Goal: Transaction & Acquisition: Book appointment/travel/reservation

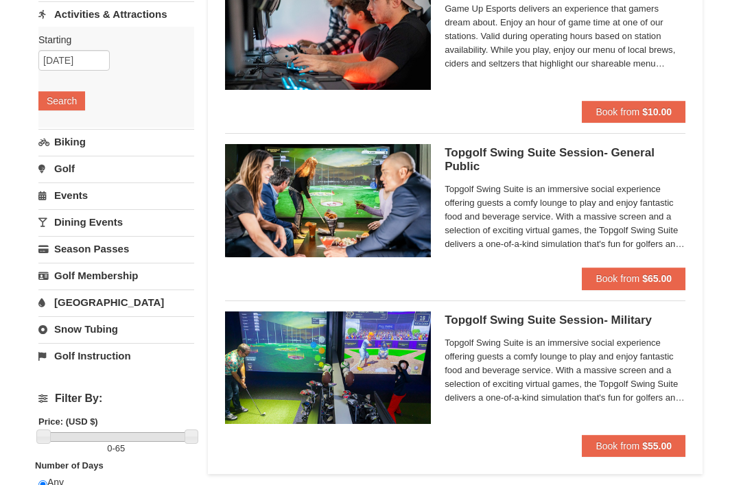
scroll to position [169, 0]
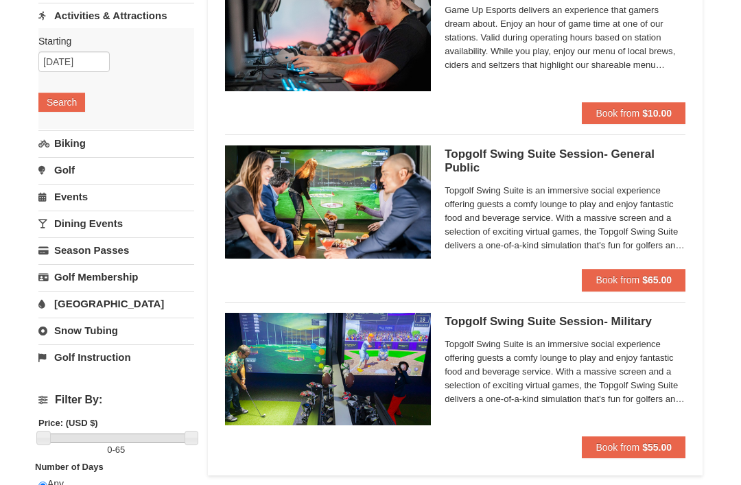
click at [623, 276] on span "Book from" at bounding box center [617, 279] width 44 height 11
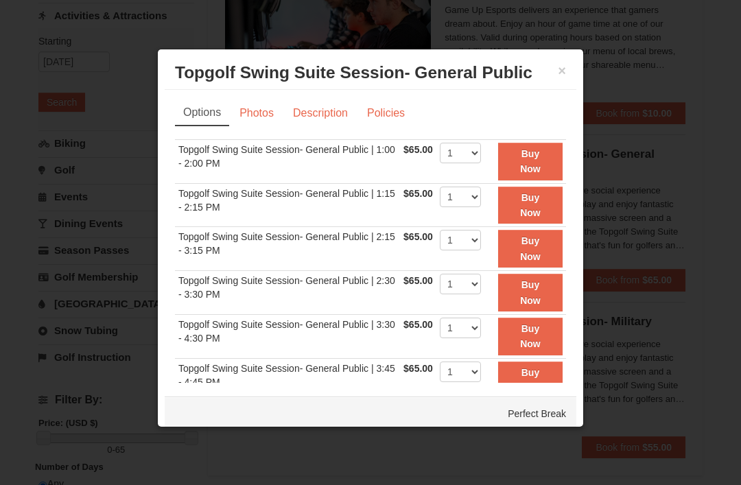
click at [246, 123] on link "Photos" at bounding box center [256, 113] width 52 height 26
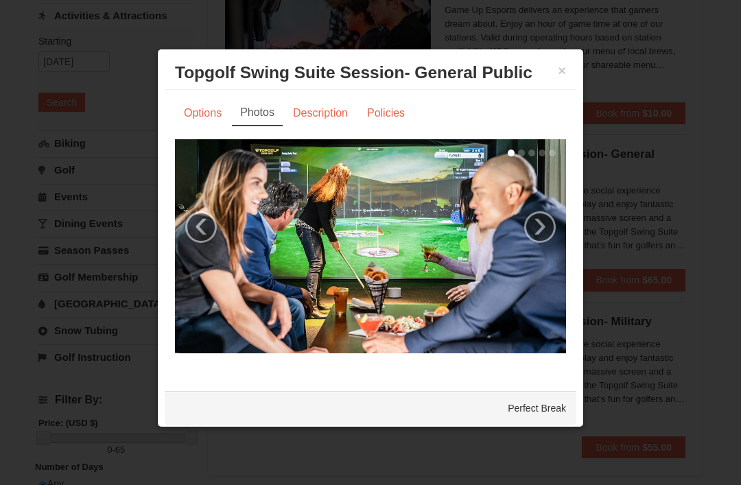
click at [323, 126] on link "Description" at bounding box center [320, 113] width 73 height 26
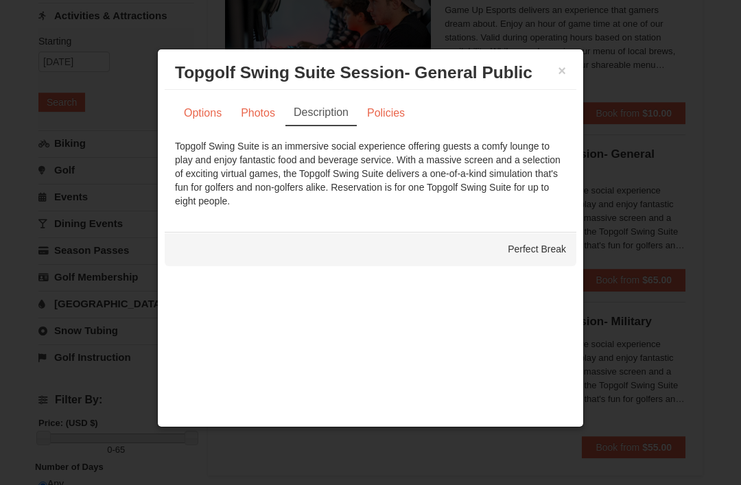
click at [386, 122] on link "Policies" at bounding box center [386, 113] width 56 height 26
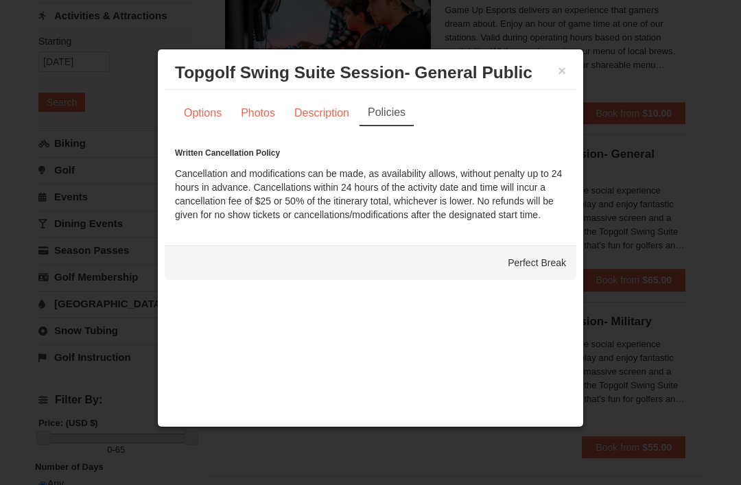
click at [203, 118] on link "Options" at bounding box center [203, 113] width 56 height 26
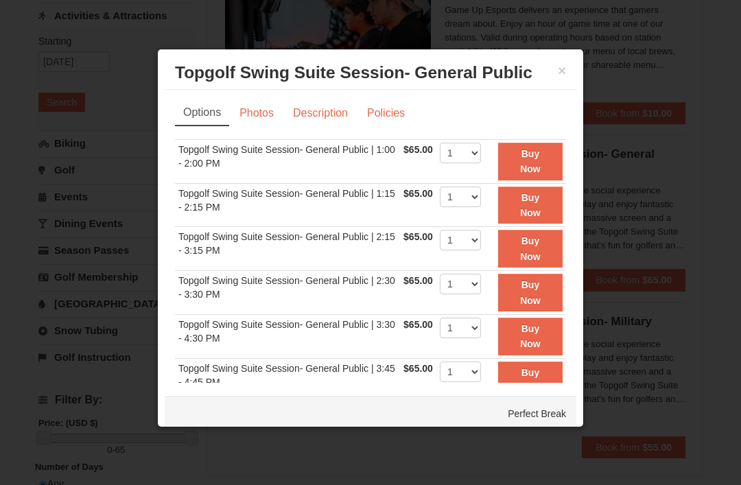
scroll to position [0, 0]
click at [560, 75] on button "×" at bounding box center [562, 71] width 8 height 14
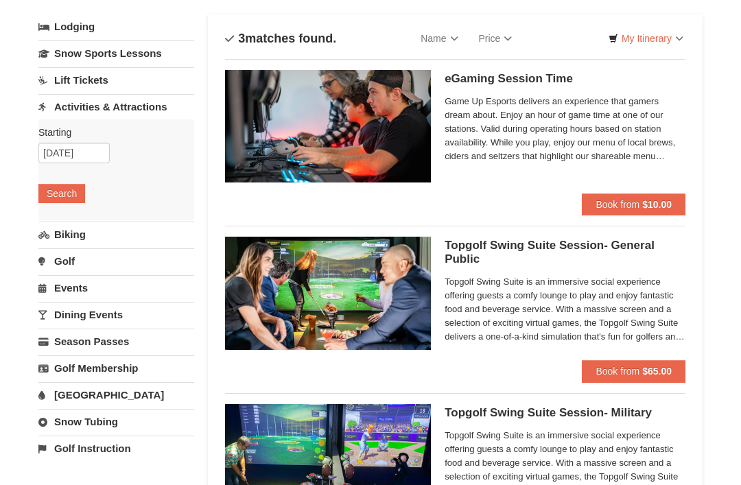
scroll to position [78, 0]
click at [85, 292] on link "Events" at bounding box center [116, 288] width 156 height 25
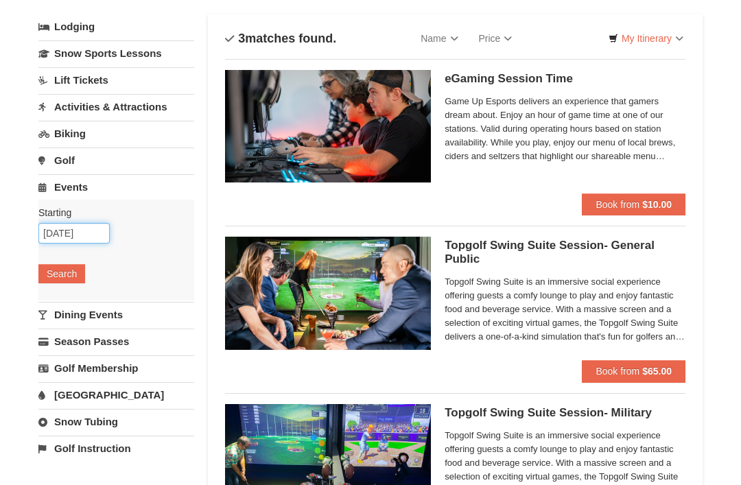
click at [84, 232] on input "10/11/2025" at bounding box center [73, 233] width 71 height 21
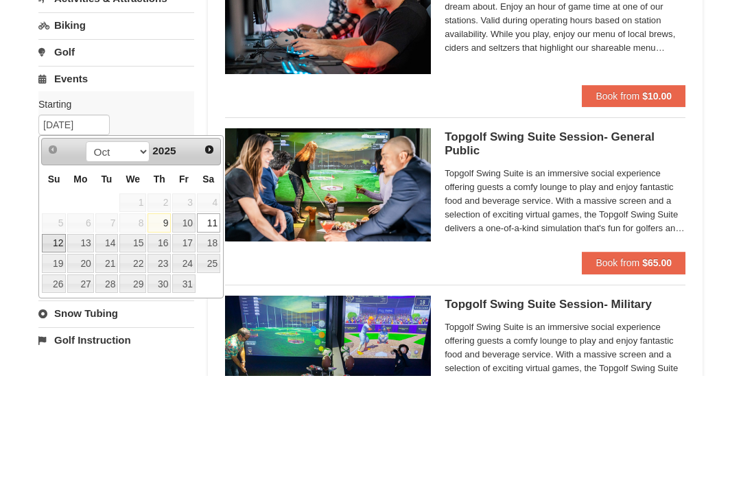
click at [62, 343] on link "12" at bounding box center [54, 352] width 24 height 19
type input "[DATE]"
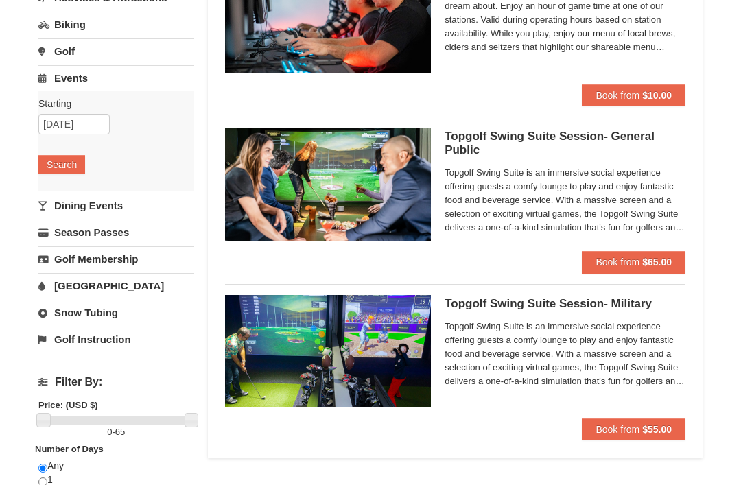
click at [64, 173] on button "Search" at bounding box center [61, 164] width 47 height 19
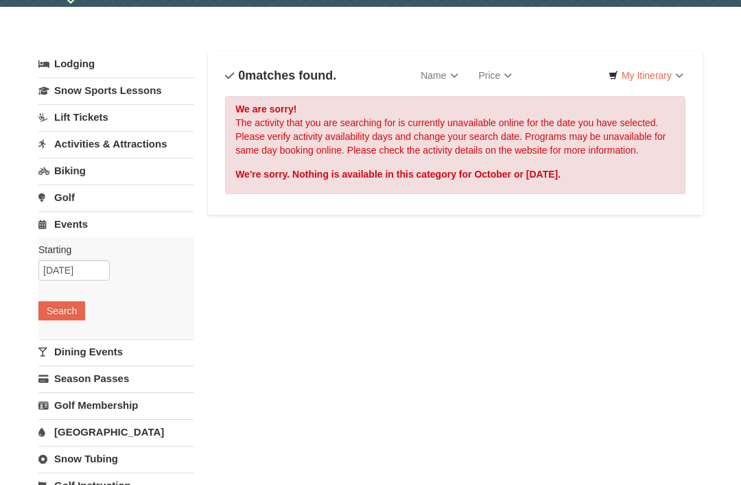
scroll to position [43, 0]
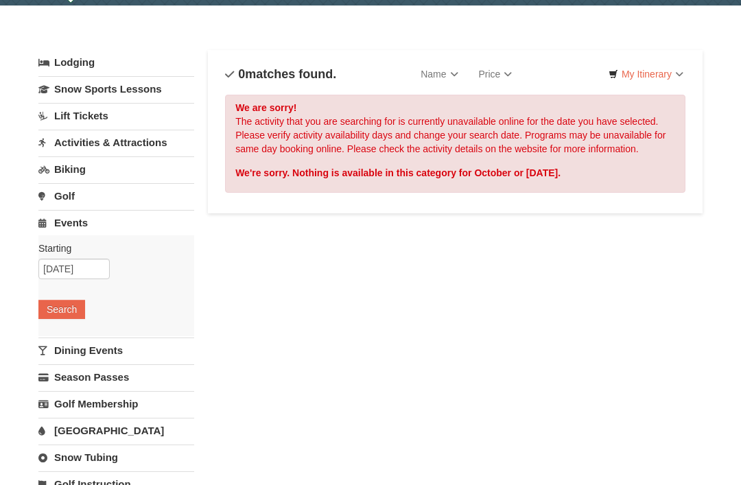
click at [117, 143] on link "Activities & Attractions" at bounding box center [116, 142] width 156 height 25
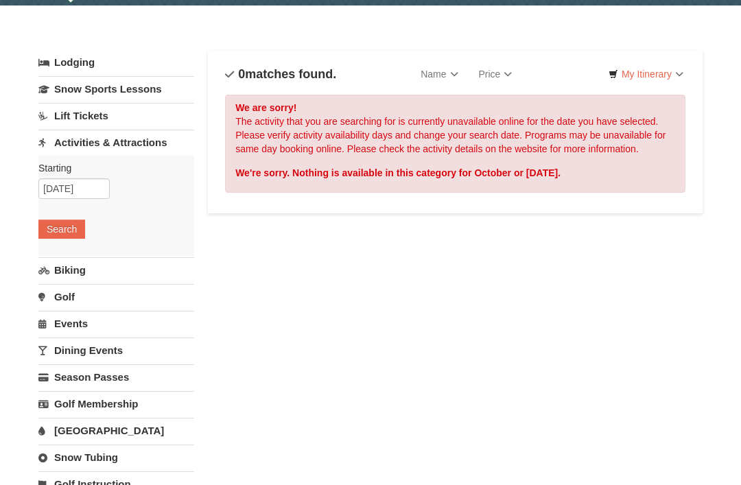
click at [62, 226] on button "Search" at bounding box center [61, 229] width 47 height 19
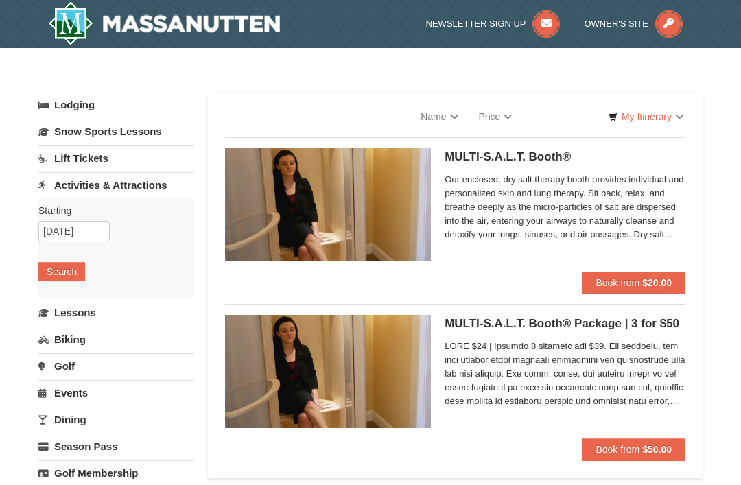
select select "10"
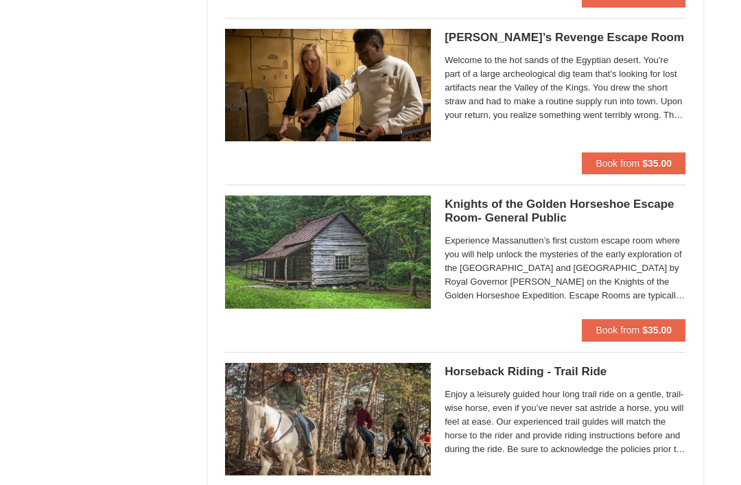
scroll to position [1286, 0]
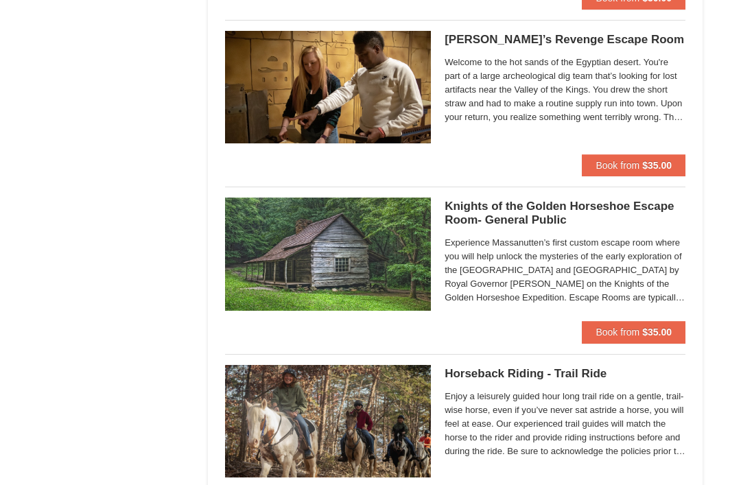
click at [629, 169] on button "Book from $35.00" at bounding box center [634, 165] width 104 height 22
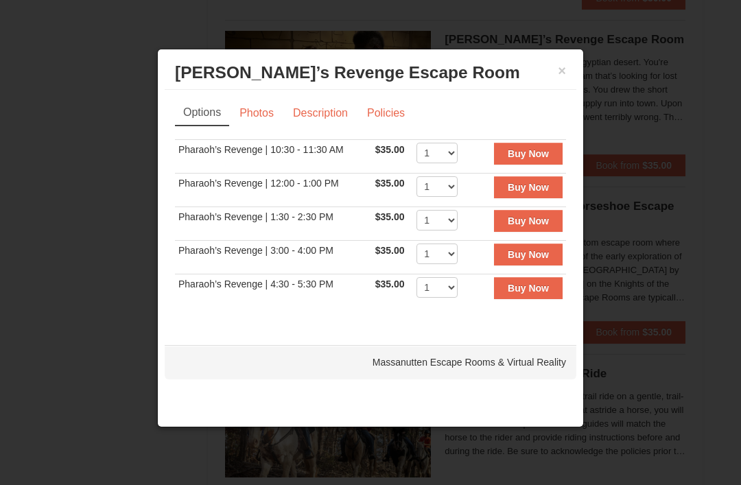
click at [317, 125] on link "Description" at bounding box center [320, 113] width 73 height 26
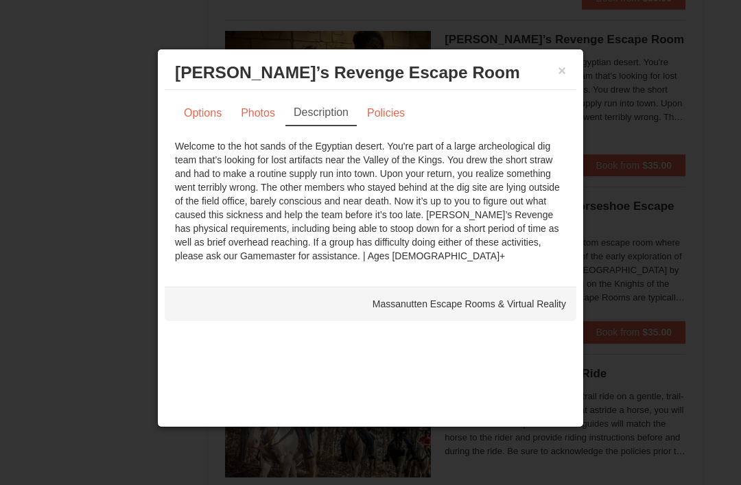
click at [560, 78] on button "×" at bounding box center [562, 71] width 8 height 14
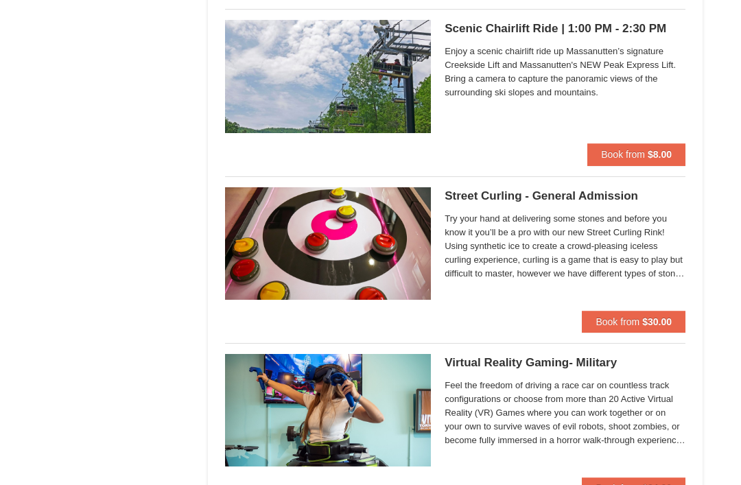
scroll to position [2300, 0]
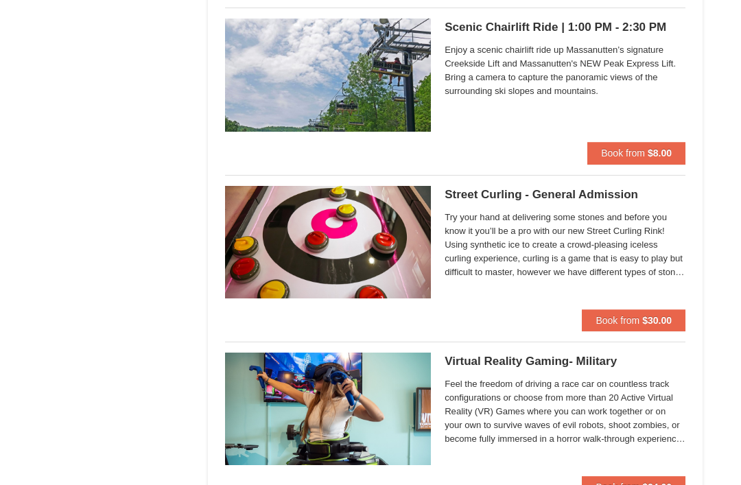
click at [628, 315] on span "Book from" at bounding box center [617, 320] width 44 height 11
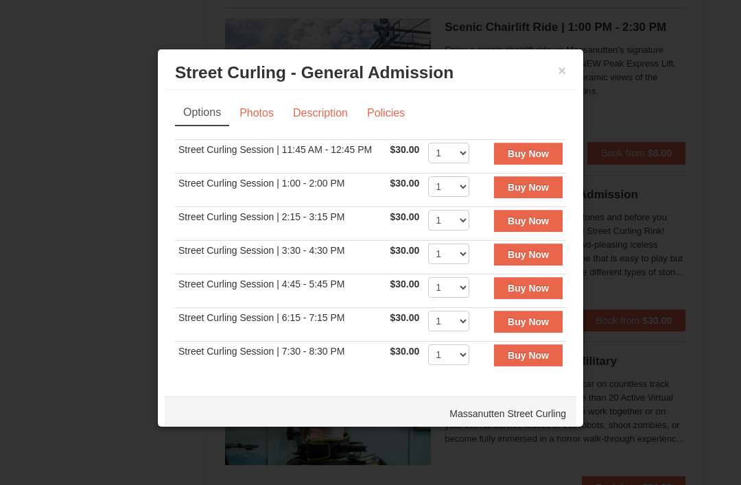
click at [318, 116] on link "Description" at bounding box center [320, 113] width 73 height 26
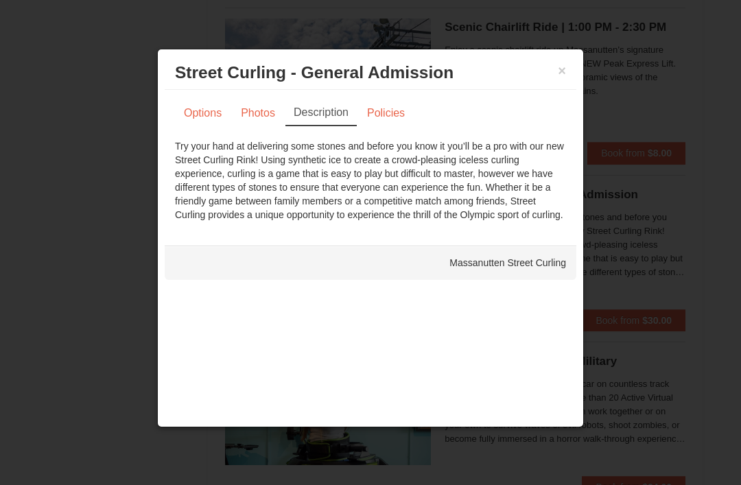
click at [563, 75] on button "×" at bounding box center [562, 71] width 8 height 14
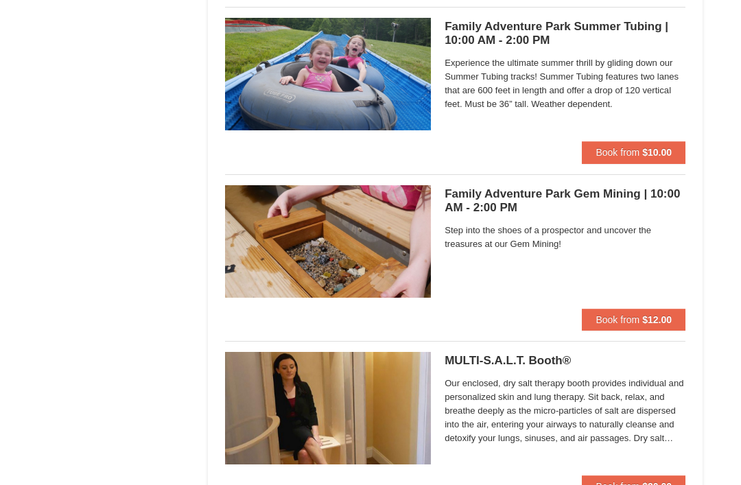
scroll to position [3470, 0]
click at [624, 314] on span "Book from" at bounding box center [617, 319] width 44 height 11
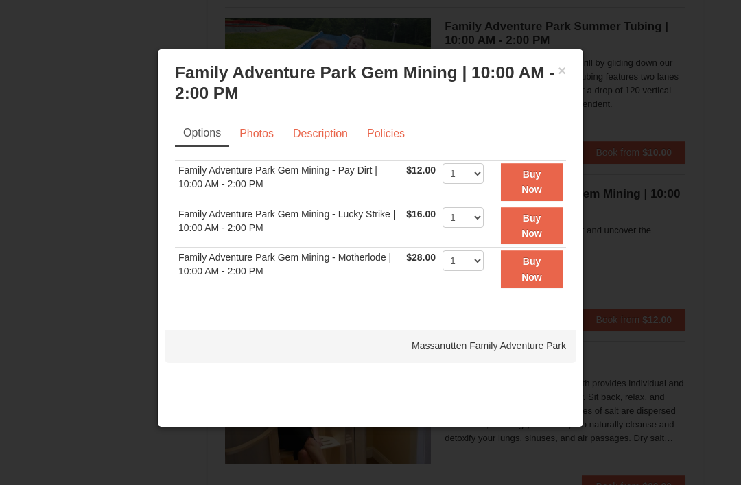
click at [322, 139] on link "Description" at bounding box center [320, 134] width 73 height 26
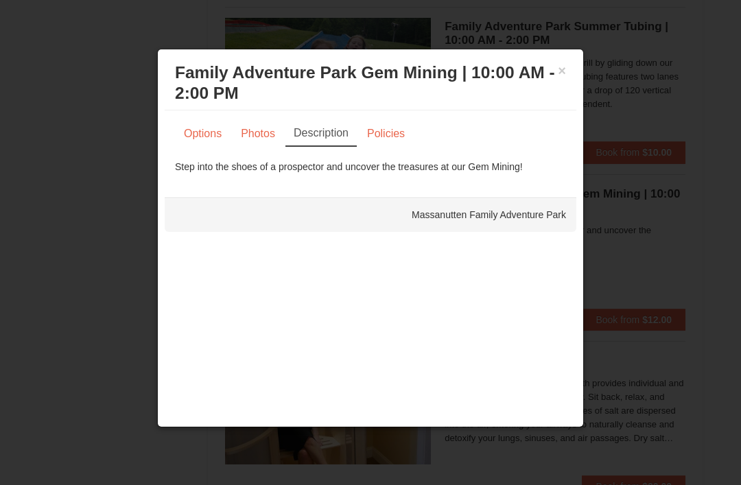
click at [262, 141] on link "Photos" at bounding box center [258, 134] width 52 height 26
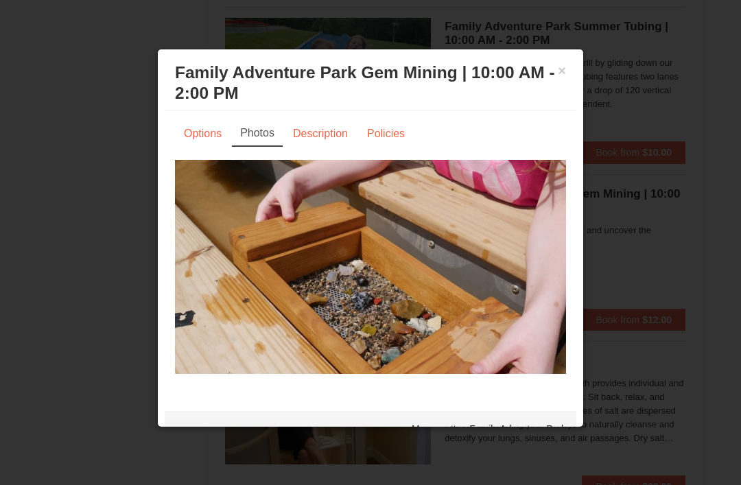
click at [387, 137] on link "Policies" at bounding box center [386, 134] width 56 height 26
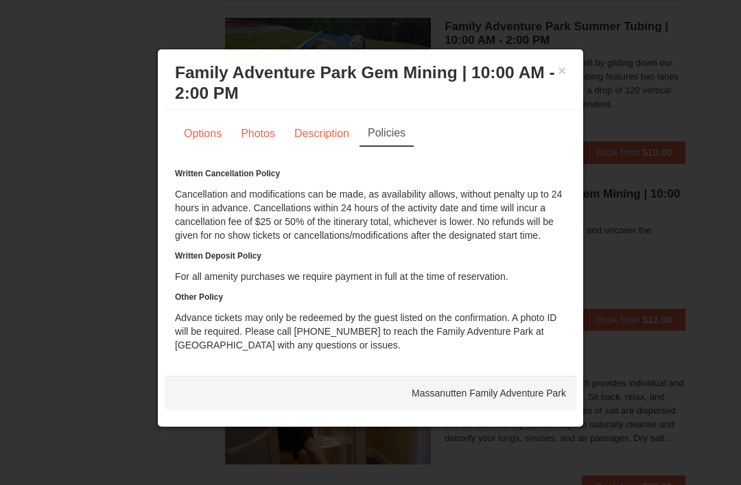
click at [559, 78] on button "×" at bounding box center [562, 71] width 8 height 14
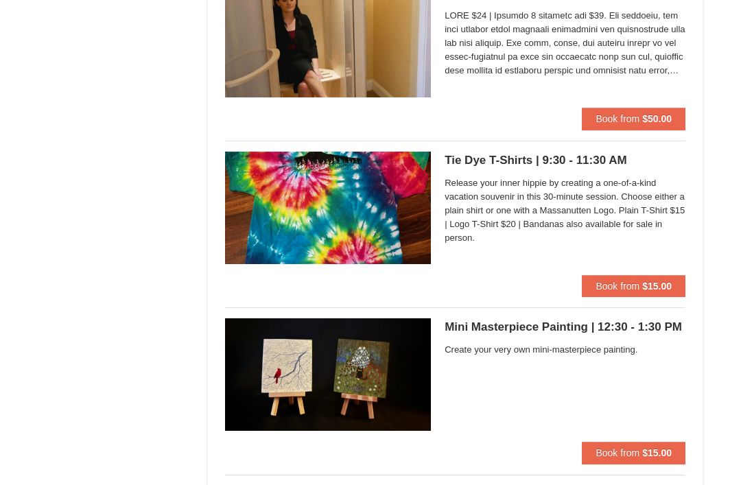
scroll to position [4006, 0]
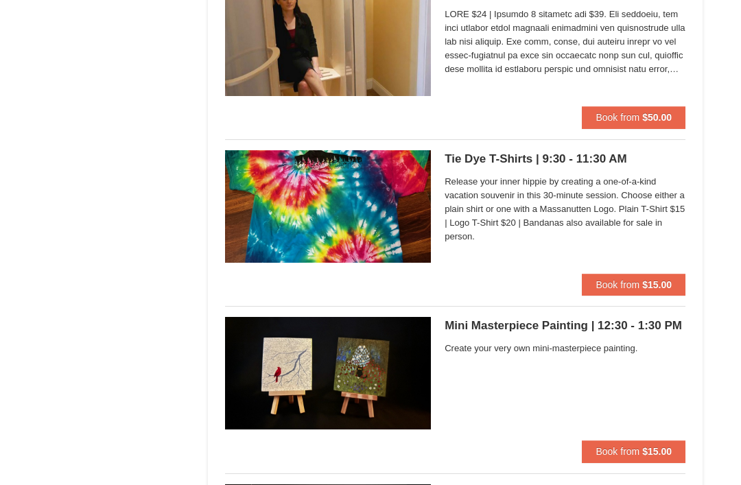
click at [623, 279] on span "Book from" at bounding box center [617, 284] width 44 height 11
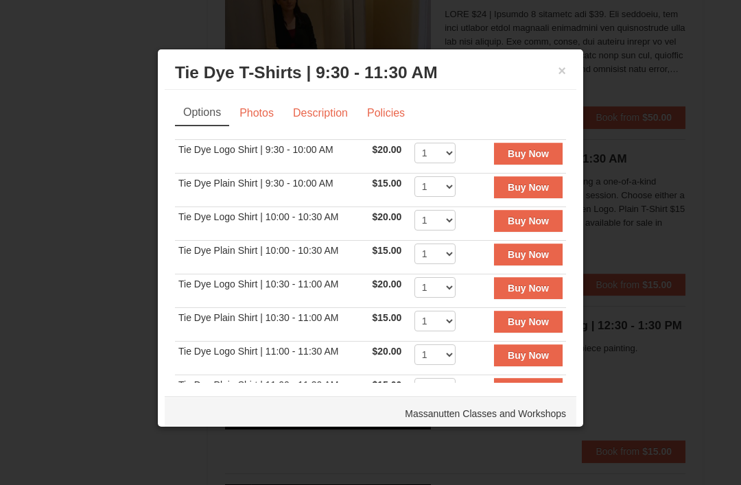
click at [261, 120] on link "Photos" at bounding box center [256, 113] width 52 height 26
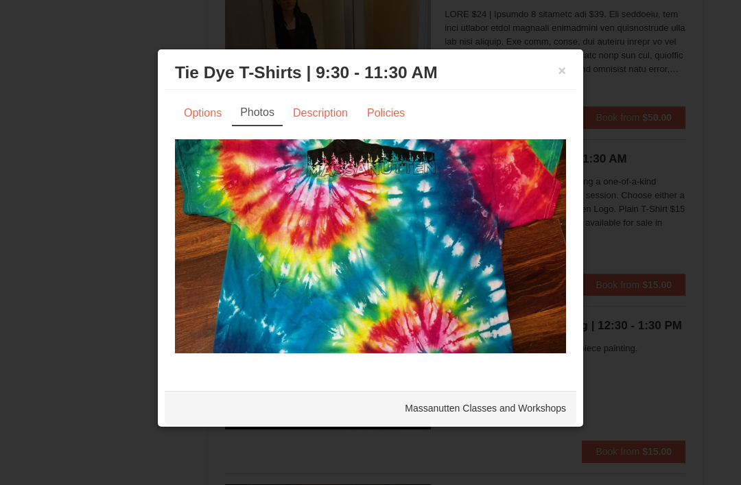
click at [327, 115] on link "Description" at bounding box center [320, 113] width 73 height 26
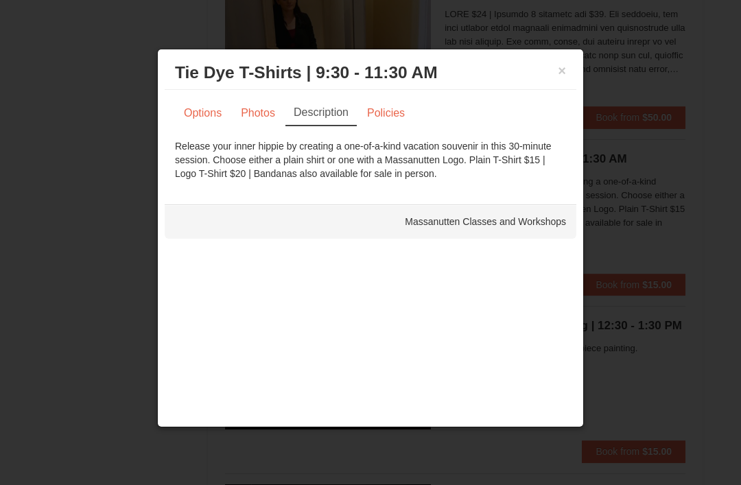
click at [204, 116] on link "Options" at bounding box center [203, 113] width 56 height 26
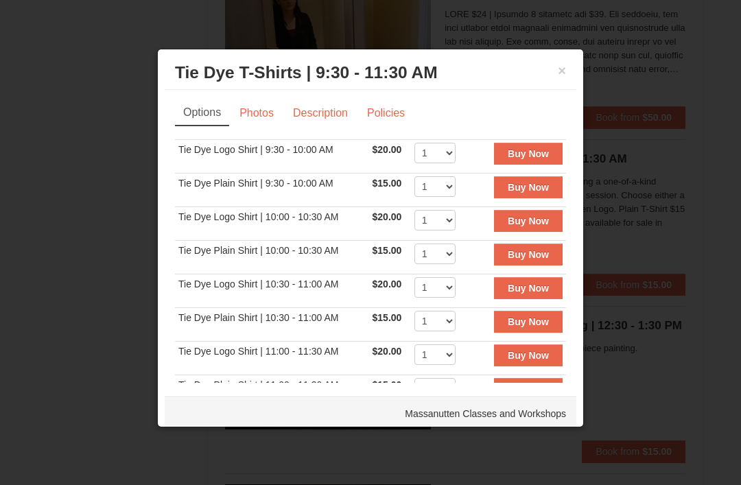
click at [383, 117] on link "Policies" at bounding box center [386, 113] width 56 height 26
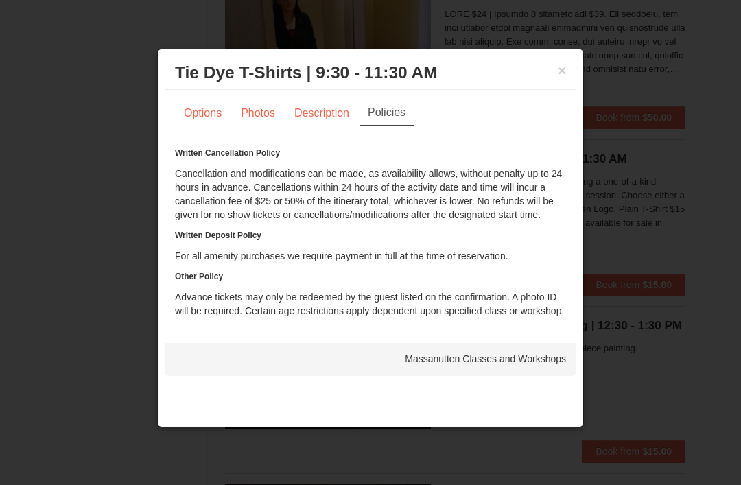
click at [558, 77] on button "×" at bounding box center [562, 71] width 8 height 14
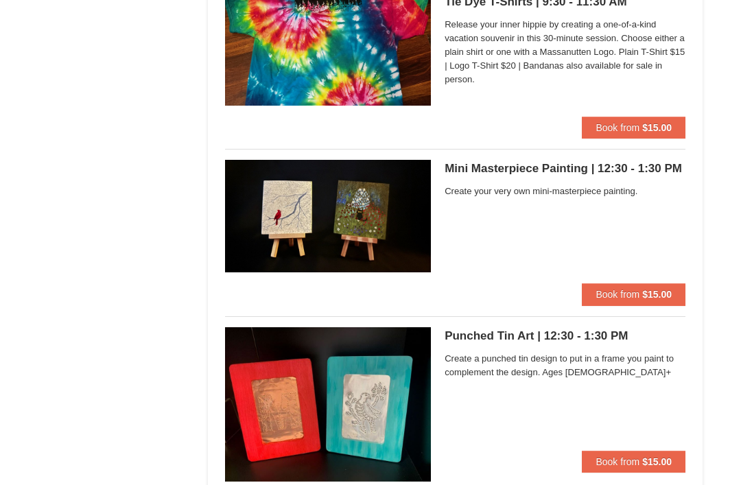
scroll to position [4167, 0]
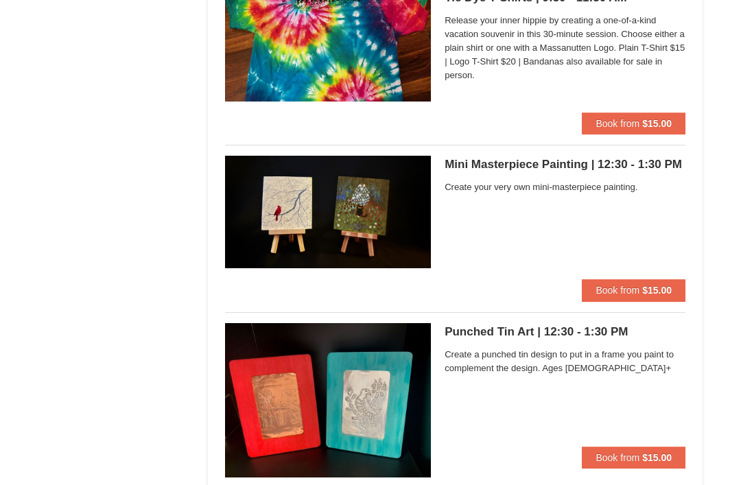
click at [632, 285] on span "Book from" at bounding box center [617, 290] width 44 height 11
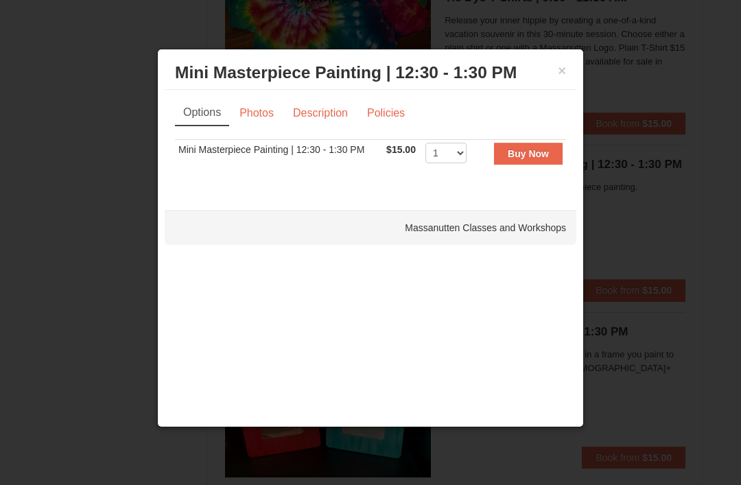
click at [317, 120] on link "Description" at bounding box center [320, 113] width 73 height 26
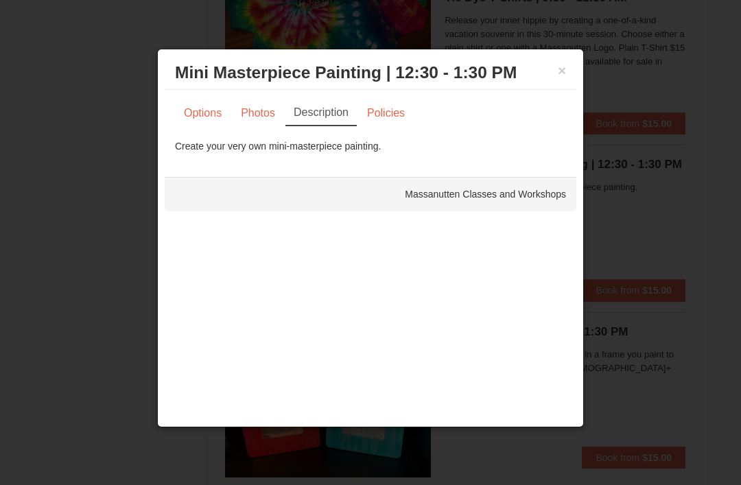
click at [384, 121] on link "Policies" at bounding box center [386, 113] width 56 height 26
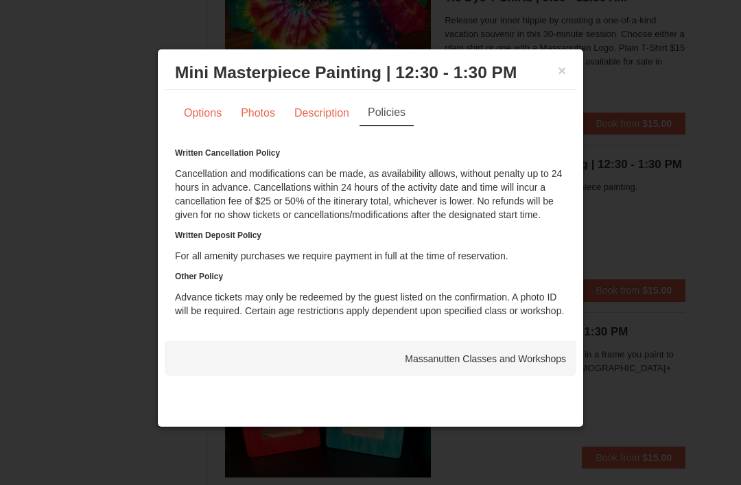
click at [558, 76] on button "×" at bounding box center [562, 71] width 8 height 14
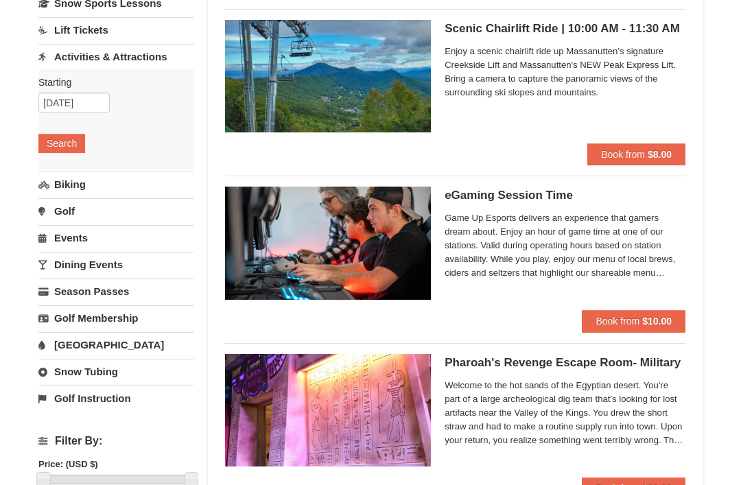
scroll to position [125, 0]
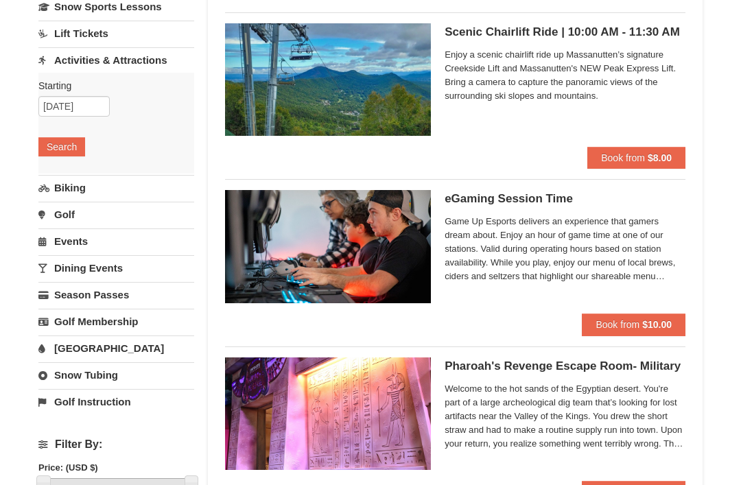
click at [85, 272] on link "Dining Events" at bounding box center [116, 267] width 156 height 25
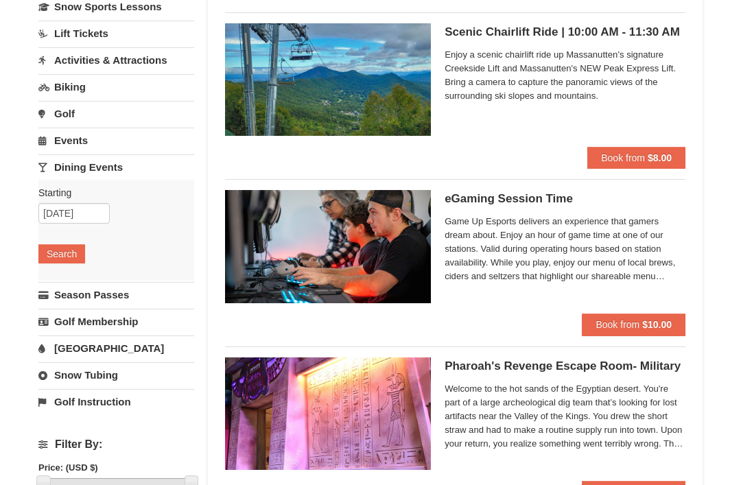
click at [64, 257] on button "Search" at bounding box center [61, 253] width 47 height 19
